Goal: Information Seeking & Learning: Learn about a topic

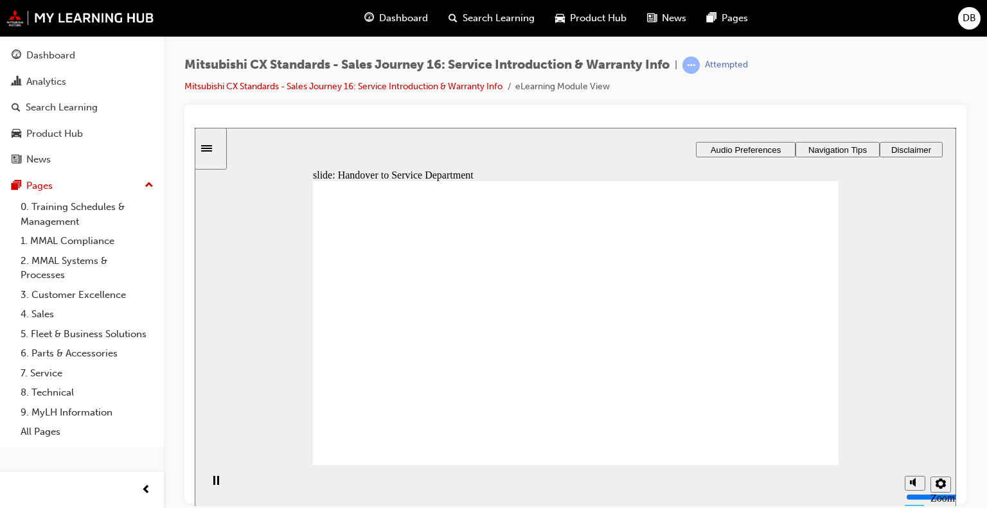
drag, startPoint x: 427, startPoint y: 371, endPoint x: 571, endPoint y: 306, distance: 157.9
drag, startPoint x: 587, startPoint y: 350, endPoint x: 774, endPoint y: 276, distance: 200.9
drag, startPoint x: 419, startPoint y: 364, endPoint x: 722, endPoint y: 305, distance: 308.9
drag, startPoint x: 435, startPoint y: 366, endPoint x: 766, endPoint y: 337, distance: 332.2
drag, startPoint x: 445, startPoint y: 363, endPoint x: 778, endPoint y: 356, distance: 333.0
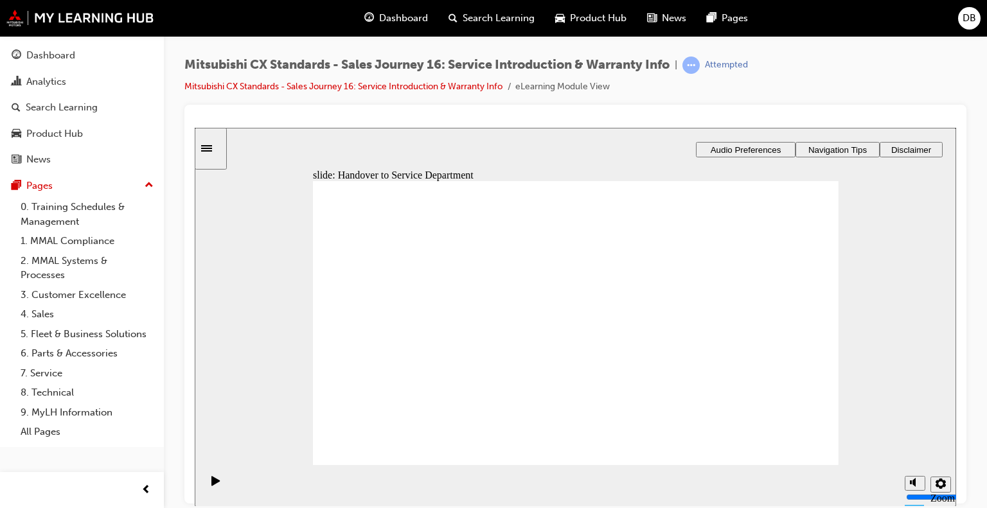
drag, startPoint x: 476, startPoint y: 361, endPoint x: 602, endPoint y: 299, distance: 139.4
checkbox input "true"
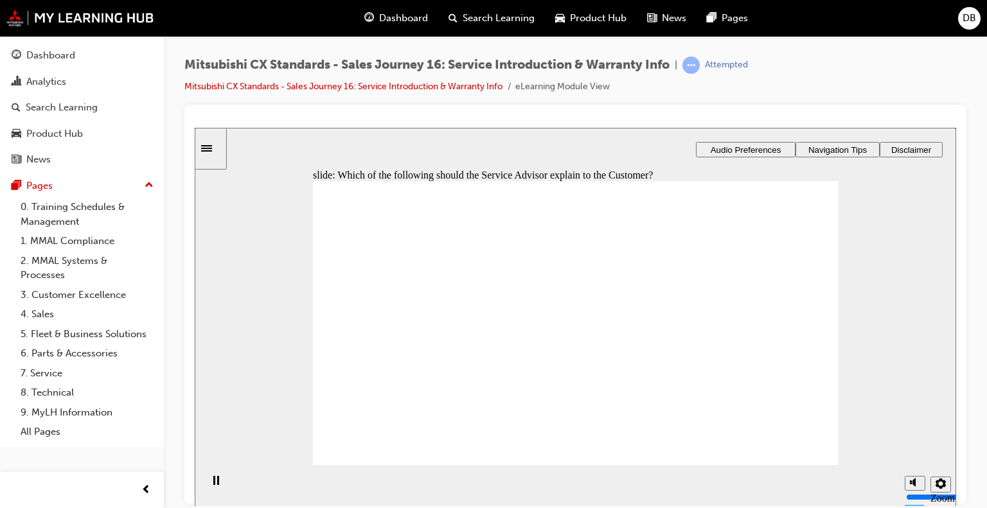
checkbox input "true"
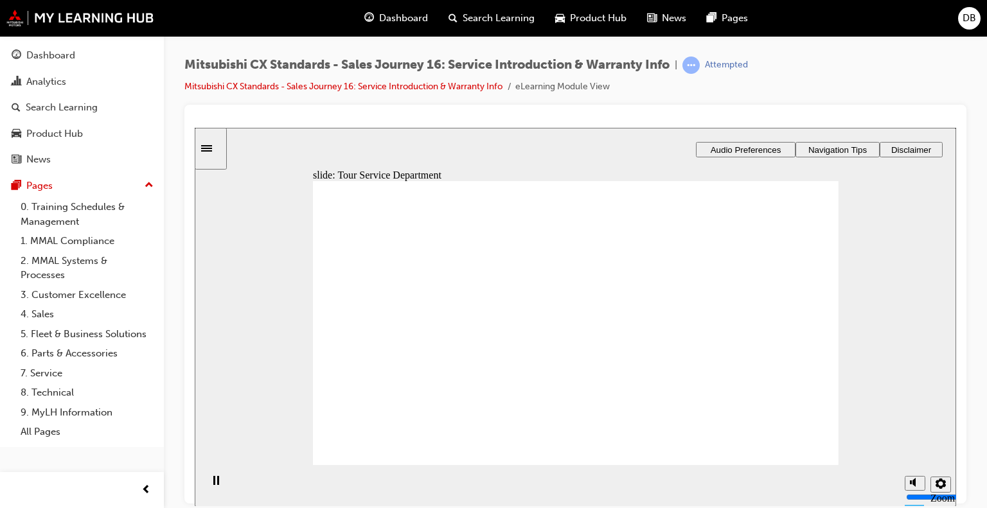
drag, startPoint x: 437, startPoint y: 359, endPoint x: 742, endPoint y: 285, distance: 314.1
drag, startPoint x: 432, startPoint y: 366, endPoint x: 595, endPoint y: 280, distance: 184.3
drag, startPoint x: 570, startPoint y: 265, endPoint x: 723, endPoint y: 324, distance: 164.0
drag, startPoint x: 466, startPoint y: 352, endPoint x: 597, endPoint y: 317, distance: 135.8
drag, startPoint x: 436, startPoint y: 368, endPoint x: 761, endPoint y: 373, distance: 325.2
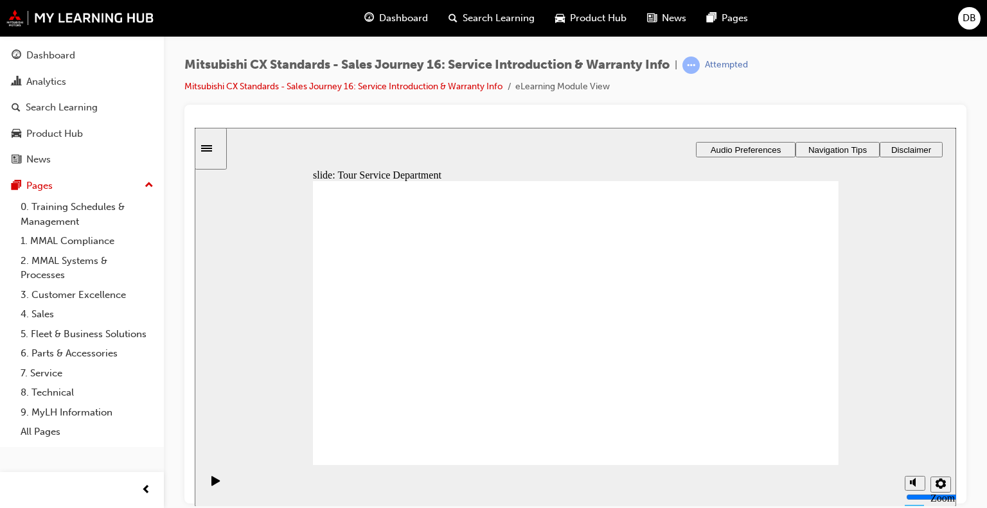
drag, startPoint x: 391, startPoint y: 355, endPoint x: 505, endPoint y: 318, distance: 119.7
drag, startPoint x: 447, startPoint y: 358, endPoint x: 752, endPoint y: 296, distance: 310.8
drag, startPoint x: 551, startPoint y: 355, endPoint x: 597, endPoint y: 343, distance: 47.9
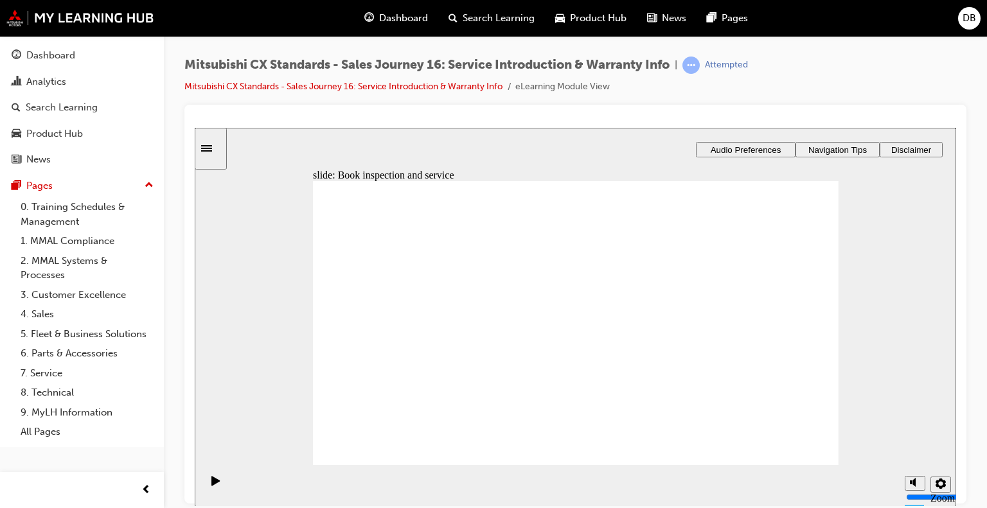
drag, startPoint x: 508, startPoint y: 366, endPoint x: 573, endPoint y: 358, distance: 65.4
drag, startPoint x: 452, startPoint y: 364, endPoint x: 558, endPoint y: 371, distance: 106.3
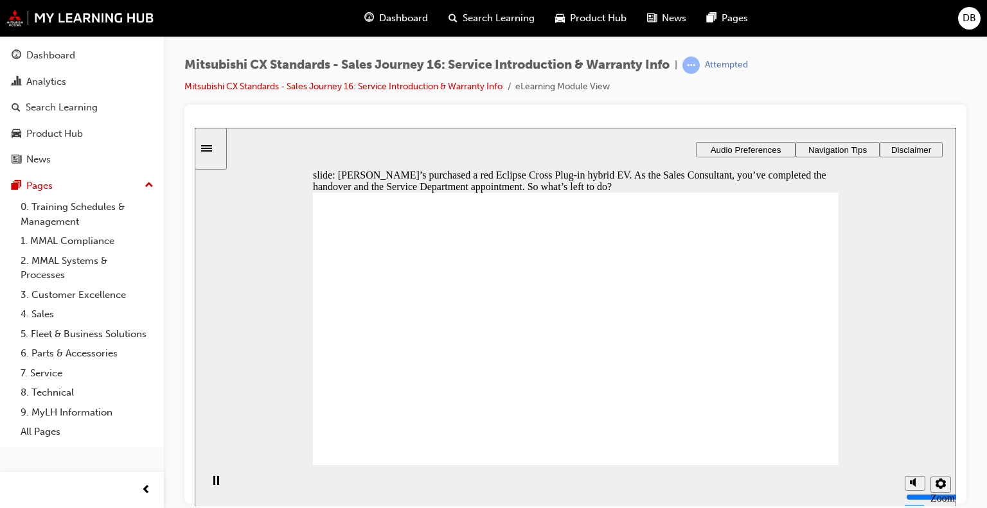
checkbox input "true"
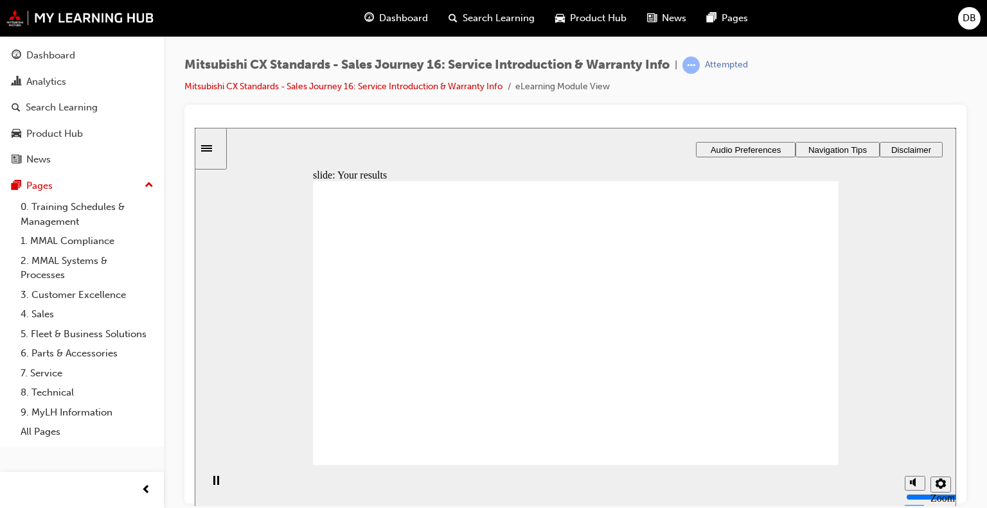
drag, startPoint x: 411, startPoint y: 370, endPoint x: 555, endPoint y: 326, distance: 151.1
drag, startPoint x: 433, startPoint y: 375, endPoint x: 570, endPoint y: 323, distance: 146.2
drag, startPoint x: 567, startPoint y: 336, endPoint x: 771, endPoint y: 278, distance: 211.8
drag, startPoint x: 587, startPoint y: 355, endPoint x: 594, endPoint y: 348, distance: 9.6
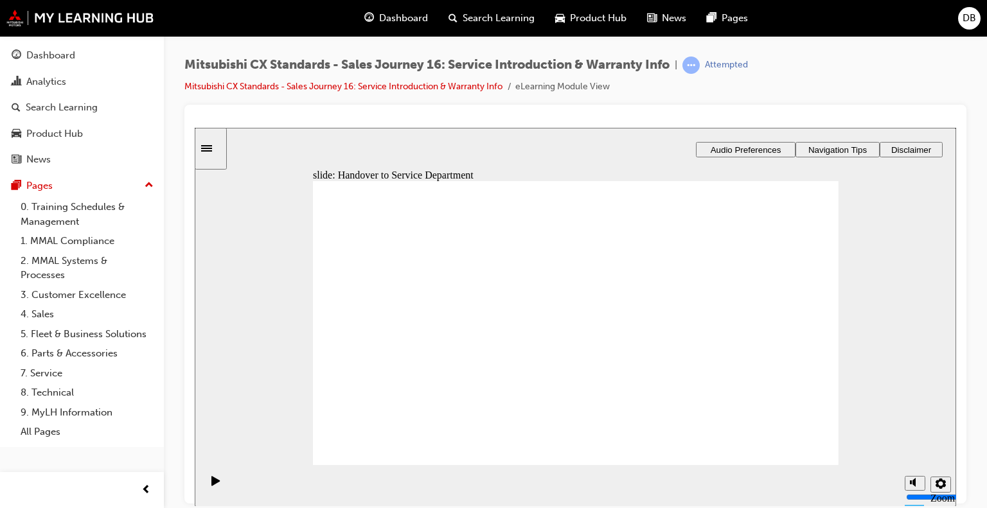
drag, startPoint x: 433, startPoint y: 361, endPoint x: 769, endPoint y: 312, distance: 339.6
drag, startPoint x: 423, startPoint y: 366, endPoint x: 578, endPoint y: 359, distance: 155.0
drag, startPoint x: 413, startPoint y: 350, endPoint x: 744, endPoint y: 292, distance: 336.0
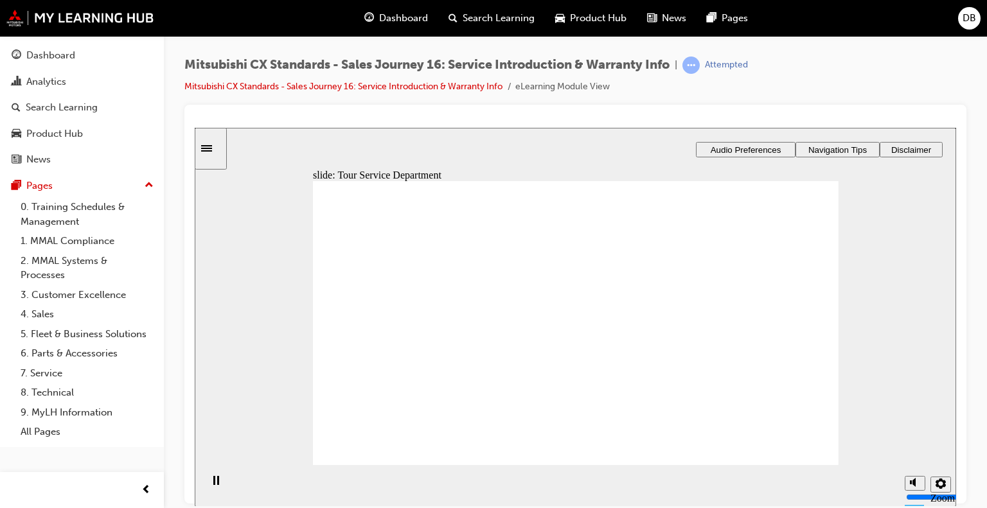
drag, startPoint x: 512, startPoint y: 359, endPoint x: 605, endPoint y: 326, distance: 99.0
drag, startPoint x: 430, startPoint y: 362, endPoint x: 614, endPoint y: 348, distance: 184.3
drag, startPoint x: 467, startPoint y: 371, endPoint x: 748, endPoint y: 359, distance: 281.2
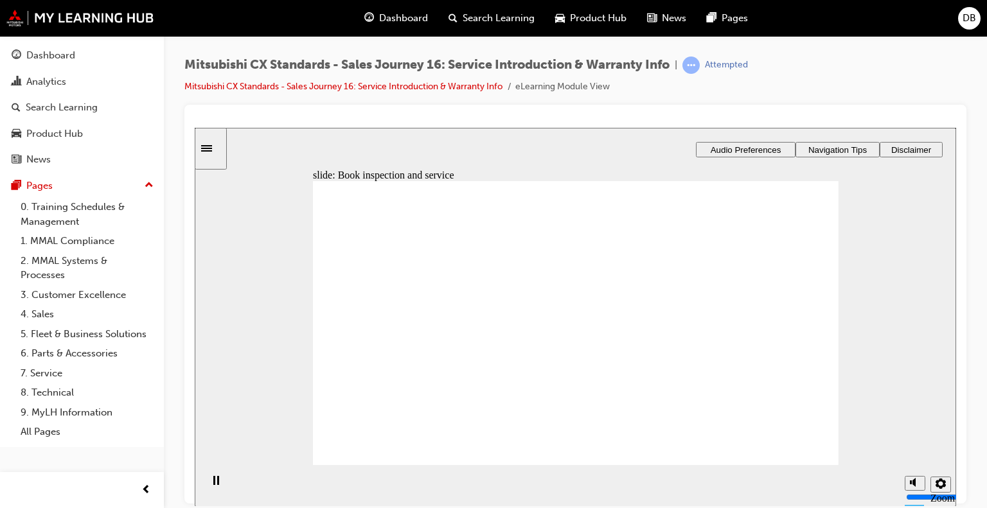
drag, startPoint x: 578, startPoint y: 340, endPoint x: 797, endPoint y: 285, distance: 225.9
drag, startPoint x: 756, startPoint y: 256, endPoint x: 613, endPoint y: 280, distance: 144.6
drag, startPoint x: 429, startPoint y: 368, endPoint x: 755, endPoint y: 289, distance: 335.4
drag, startPoint x: 459, startPoint y: 364, endPoint x: 583, endPoint y: 354, distance: 124.5
drag, startPoint x: 435, startPoint y: 373, endPoint x: 600, endPoint y: 350, distance: 166.2
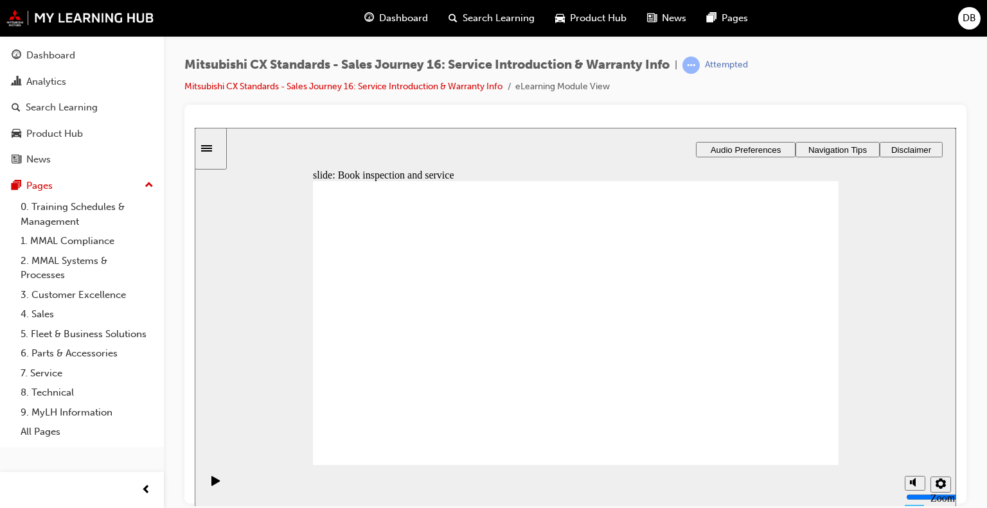
drag, startPoint x: 463, startPoint y: 368, endPoint x: 634, endPoint y: 380, distance: 170.7
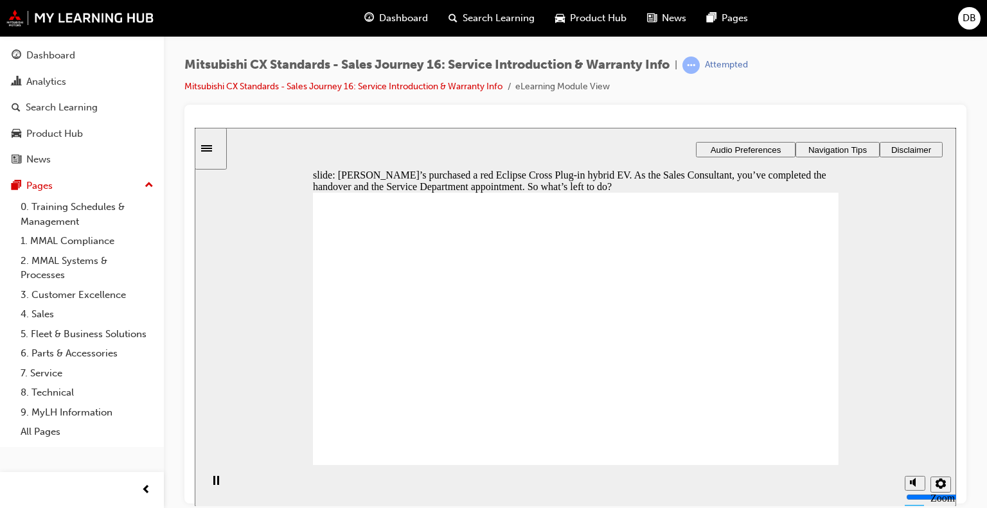
checkbox input "false"
checkbox input "true"
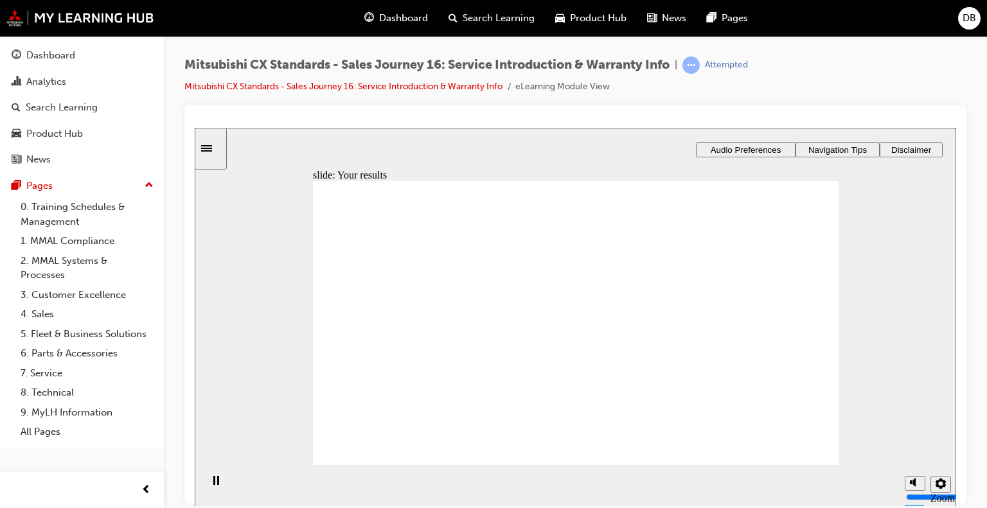
drag, startPoint x: 471, startPoint y: 343, endPoint x: 557, endPoint y: 313, distance: 91.1
drag, startPoint x: 427, startPoint y: 362, endPoint x: 591, endPoint y: 296, distance: 176.8
drag, startPoint x: 470, startPoint y: 355, endPoint x: 525, endPoint y: 354, distance: 54.6
drag, startPoint x: 433, startPoint y: 362, endPoint x: 553, endPoint y: 380, distance: 122.3
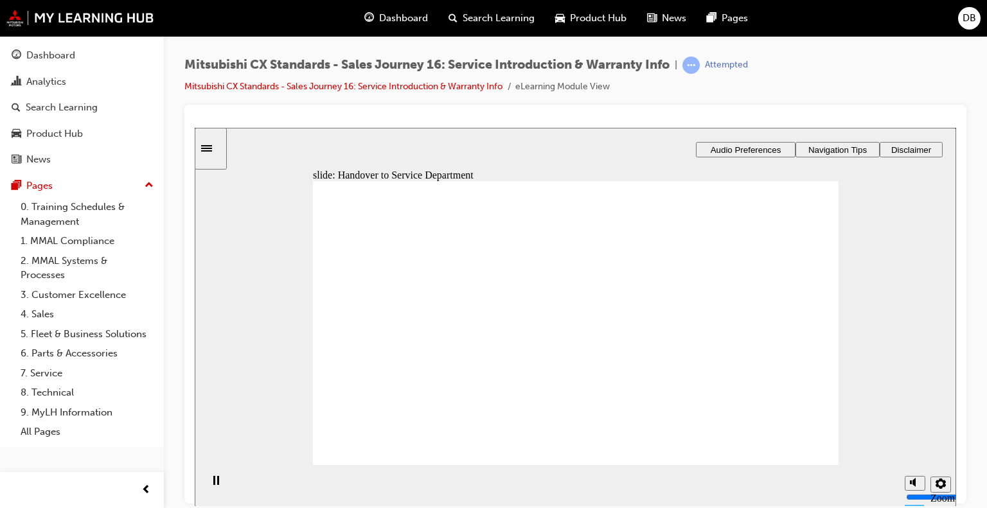
drag, startPoint x: 517, startPoint y: 369, endPoint x: 751, endPoint y: 256, distance: 259.6
drag, startPoint x: 431, startPoint y: 361, endPoint x: 569, endPoint y: 396, distance: 143.3
drag, startPoint x: 399, startPoint y: 359, endPoint x: 510, endPoint y: 332, distance: 114.3
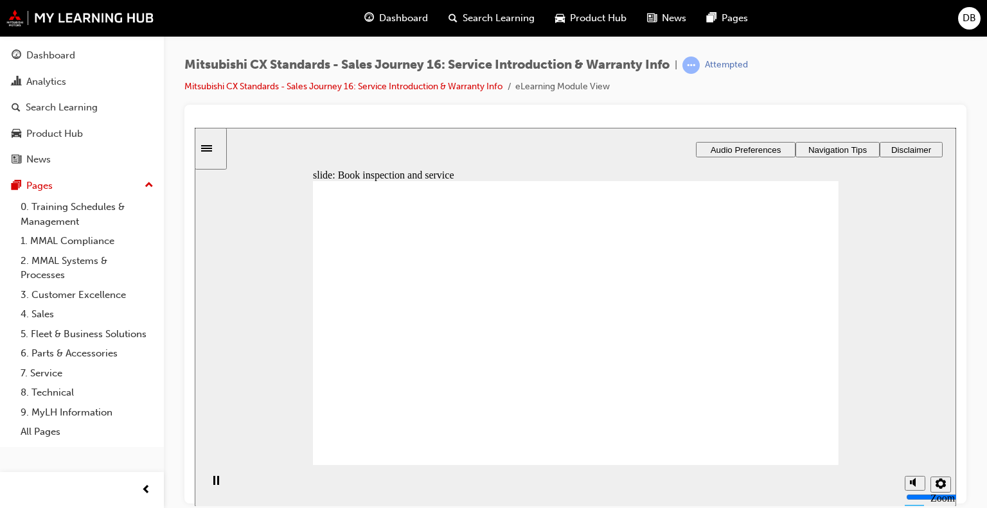
drag, startPoint x: 460, startPoint y: 363, endPoint x: 801, endPoint y: 309, distance: 346.1
drag, startPoint x: 481, startPoint y: 357, endPoint x: 564, endPoint y: 335, distance: 85.7
drag, startPoint x: 415, startPoint y: 365, endPoint x: 548, endPoint y: 361, distance: 132.5
drag, startPoint x: 438, startPoint y: 362, endPoint x: 744, endPoint y: 337, distance: 306.9
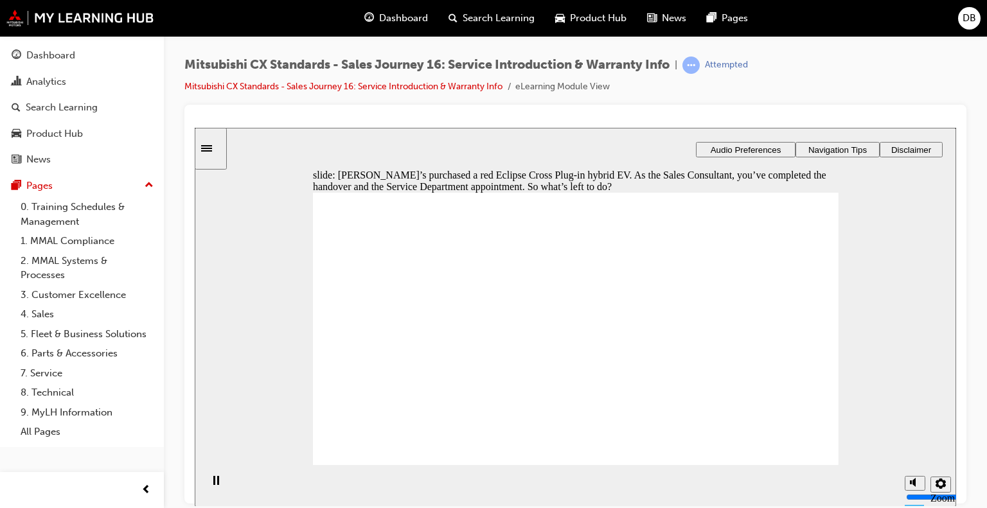
checkbox input "true"
drag, startPoint x: 805, startPoint y: 426, endPoint x: 802, endPoint y: 418, distance: 8.1
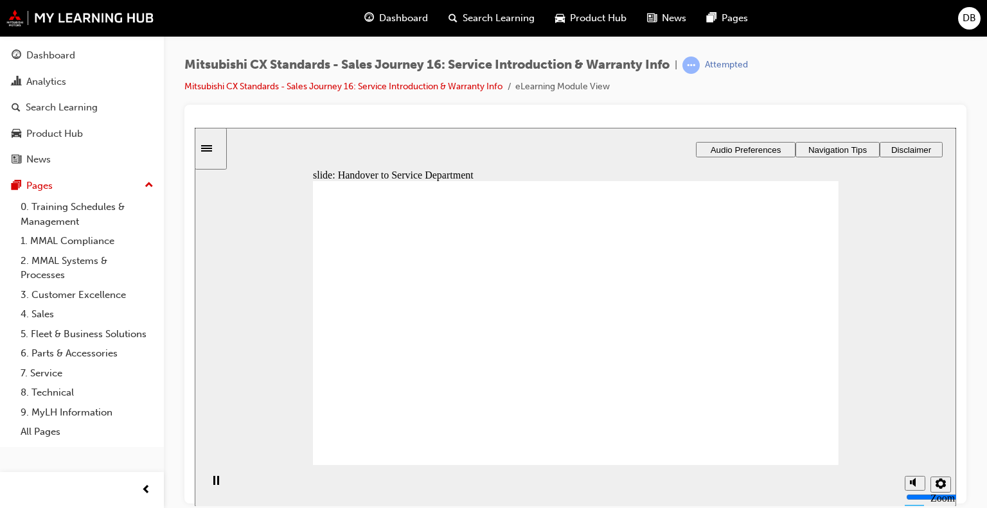
drag, startPoint x: 383, startPoint y: 363, endPoint x: 530, endPoint y: 298, distance: 160.5
drag, startPoint x: 446, startPoint y: 363, endPoint x: 529, endPoint y: 355, distance: 83.3
drag, startPoint x: 434, startPoint y: 362, endPoint x: 532, endPoint y: 376, distance: 98.6
drag, startPoint x: 519, startPoint y: 361, endPoint x: 675, endPoint y: 296, distance: 168.3
drag, startPoint x: 537, startPoint y: 387, endPoint x: 674, endPoint y: 337, distance: 145.0
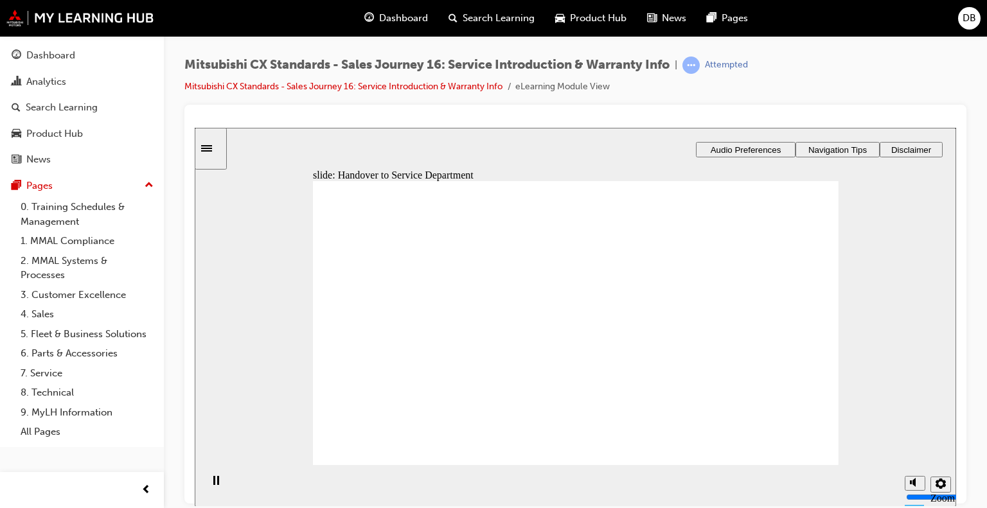
drag, startPoint x: 703, startPoint y: 249, endPoint x: 539, endPoint y: 412, distance: 231.3
drag, startPoint x: 537, startPoint y: 319, endPoint x: 692, endPoint y: 289, distance: 157.3
drag, startPoint x: 416, startPoint y: 362, endPoint x: 587, endPoint y: 383, distance: 172.3
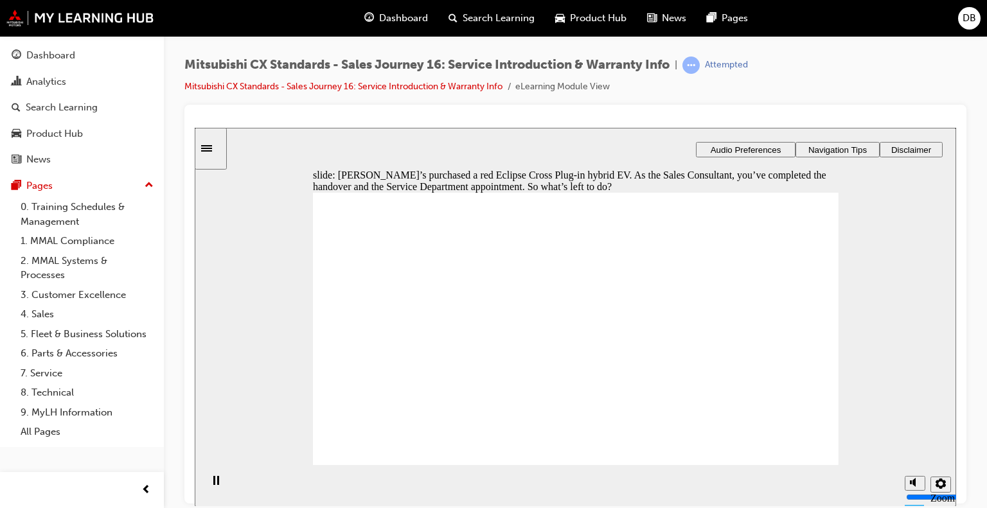
checkbox input "true"
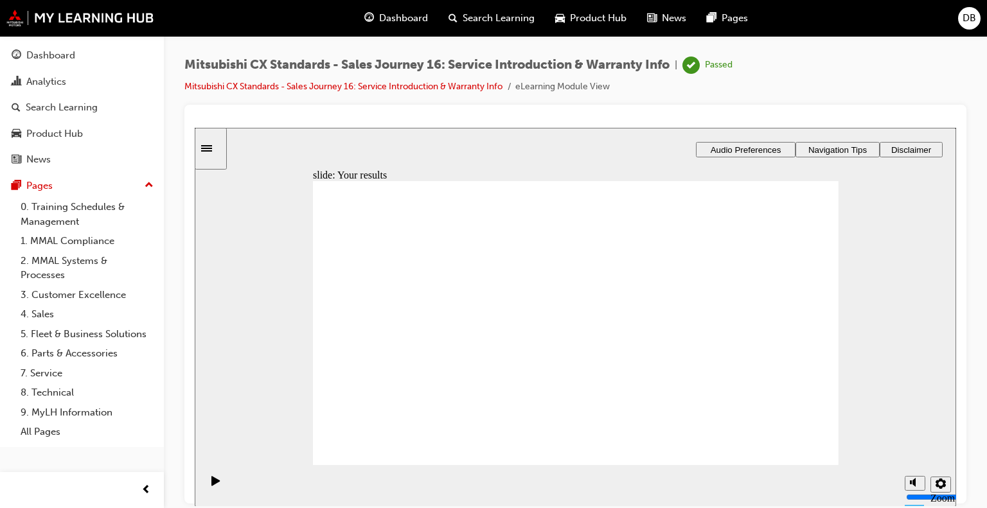
click at [414, 23] on span "Dashboard" at bounding box center [403, 18] width 49 height 15
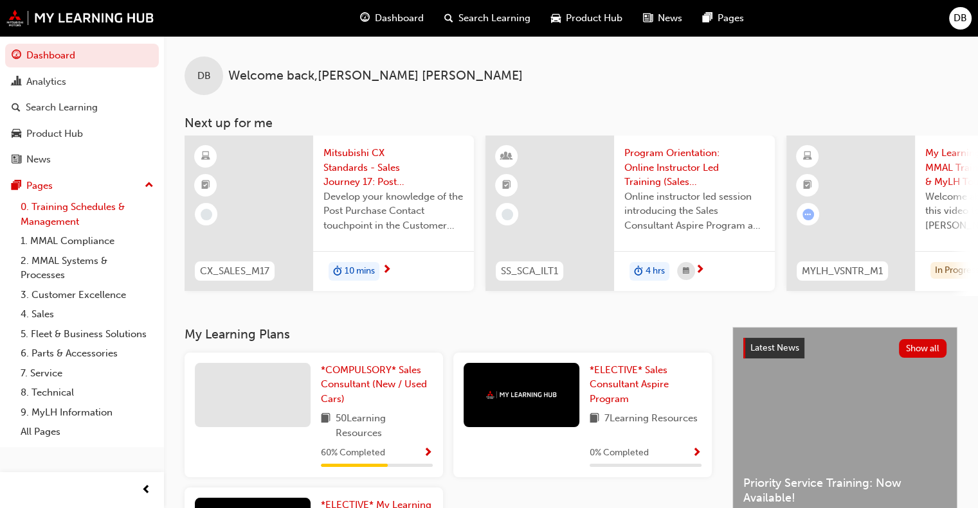
click at [58, 210] on link "0. Training Schedules & Management" at bounding box center [86, 214] width 143 height 34
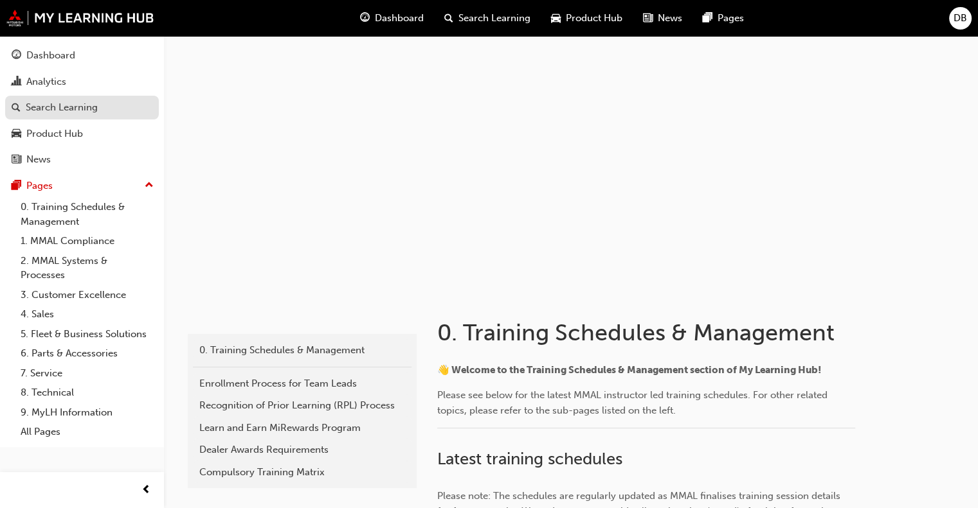
click at [53, 96] on link "Search Learning" at bounding box center [82, 108] width 154 height 24
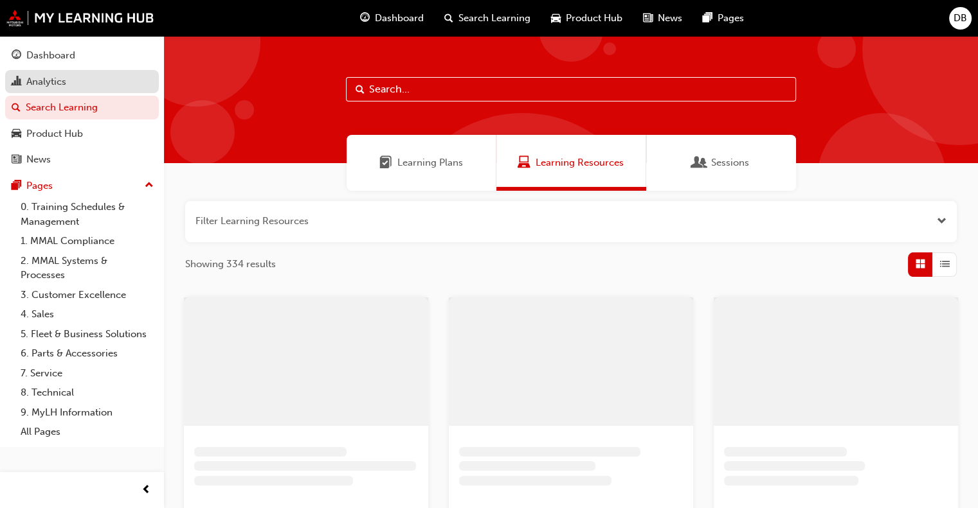
click at [53, 82] on div "Analytics" at bounding box center [46, 82] width 40 height 15
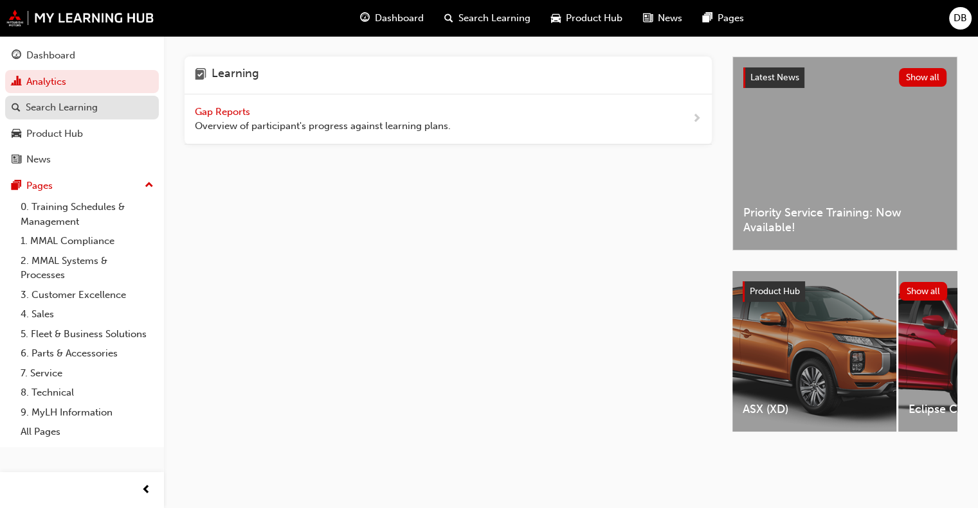
click at [61, 106] on div "Search Learning" at bounding box center [62, 107] width 72 height 15
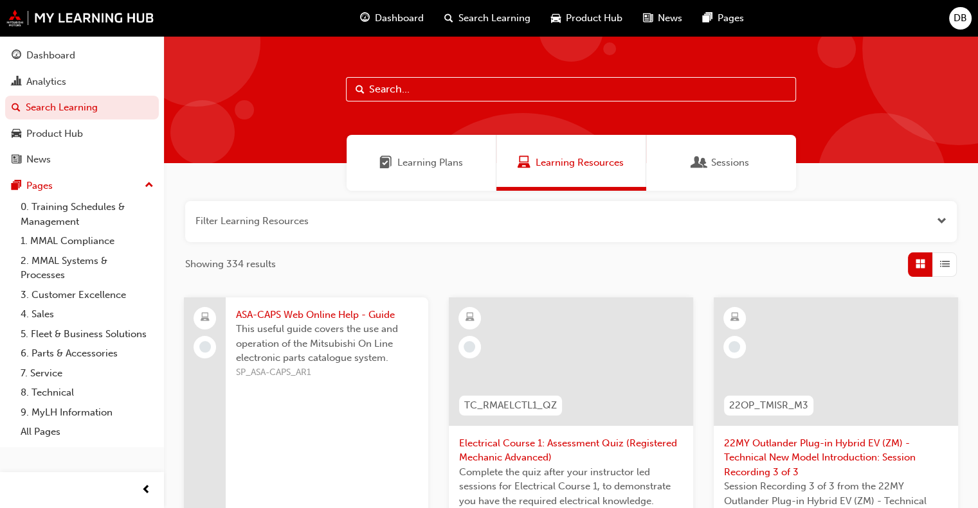
click at [678, 166] on div "Sessions" at bounding box center [721, 163] width 150 height 56
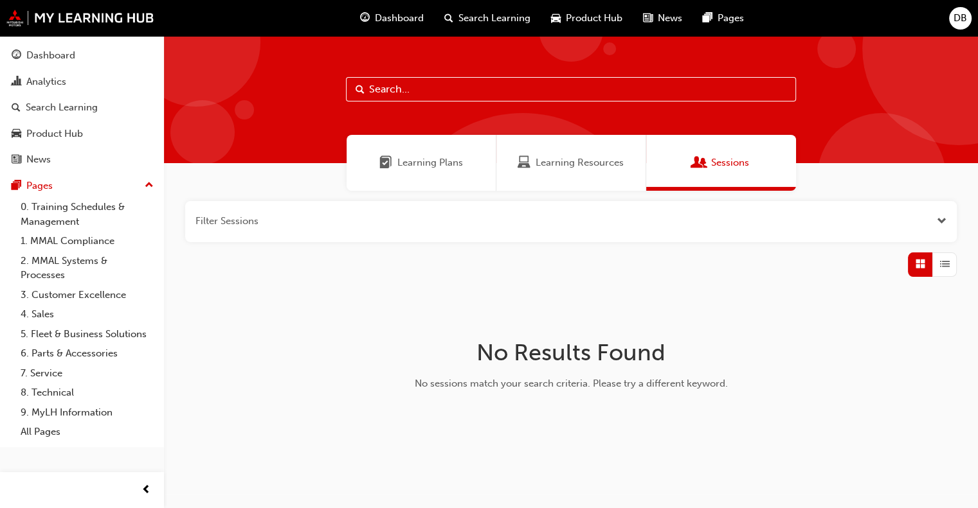
click at [432, 163] on span "Learning Plans" at bounding box center [430, 163] width 66 height 15
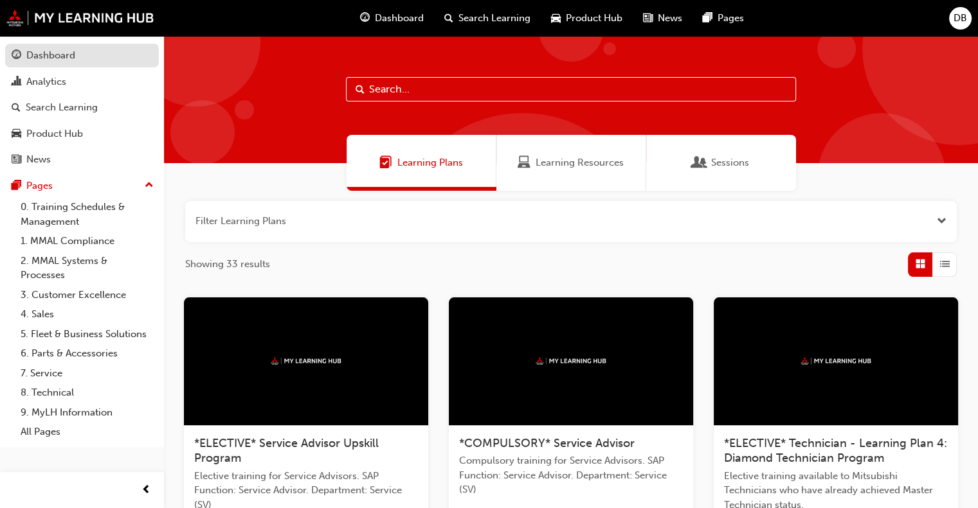
click at [68, 57] on div "Dashboard" at bounding box center [50, 55] width 49 height 15
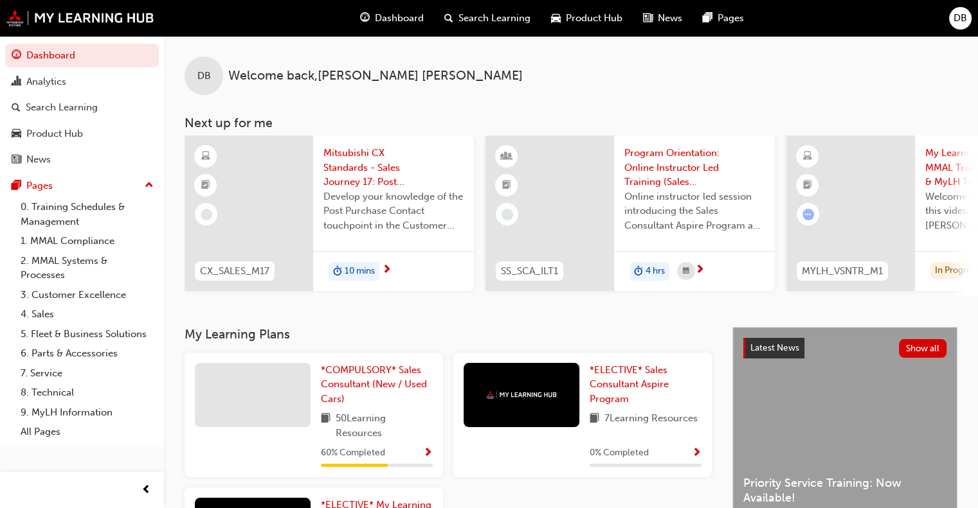
click at [351, 154] on span "Mitsubishi CX Standards - Sales Journey 17: Post Purchase Contact" at bounding box center [393, 168] width 140 height 44
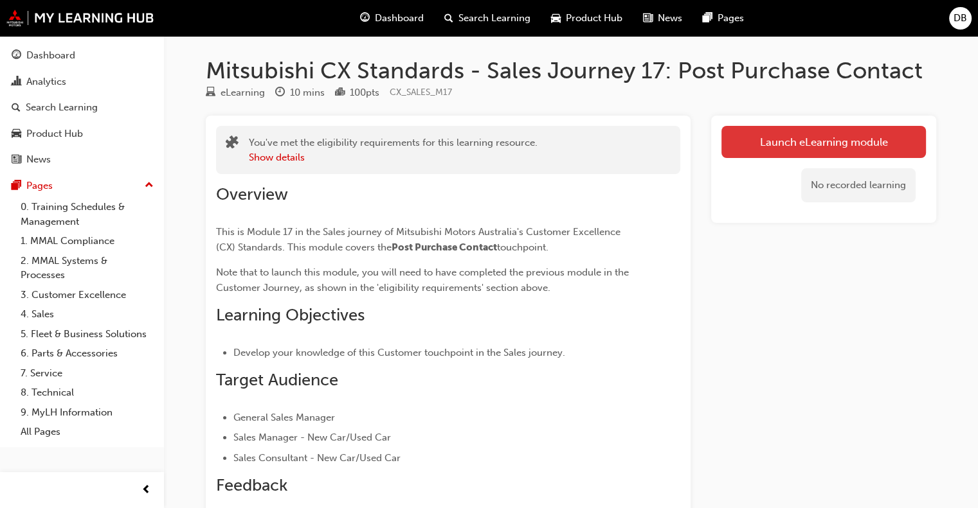
click at [818, 139] on link "Launch eLearning module" at bounding box center [823, 142] width 204 height 32
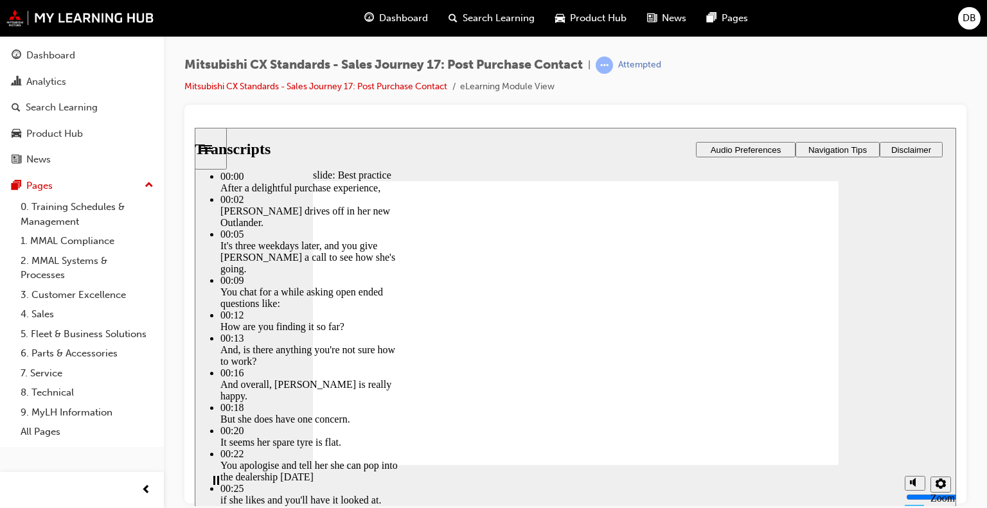
type input "48"
